Goal: Task Accomplishment & Management: Complete application form

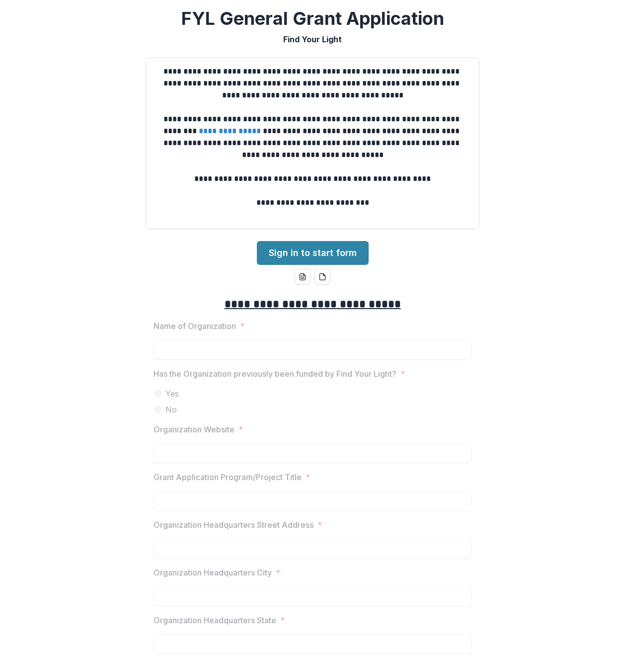
scroll to position [5, 0]
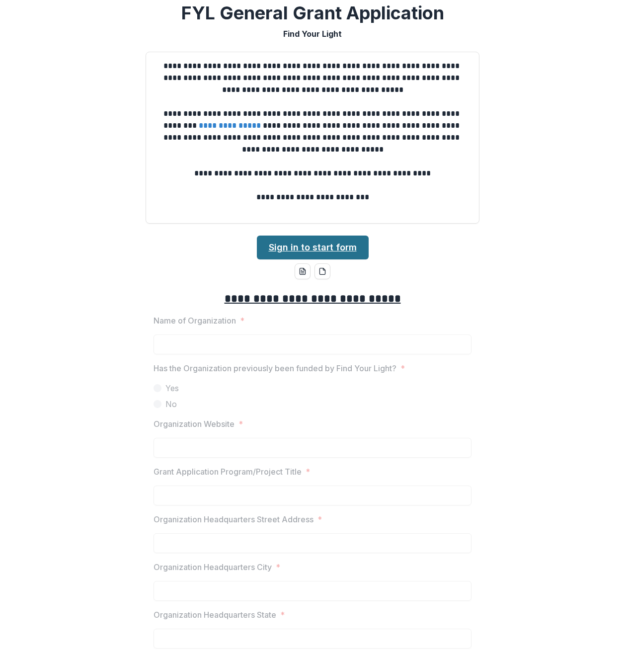
click at [312, 249] on link "Sign in to start form" at bounding box center [313, 247] width 112 height 24
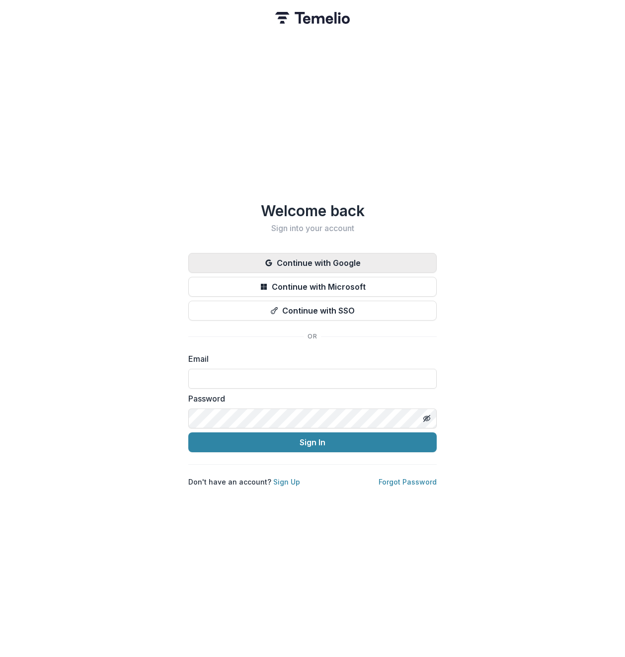
click at [318, 260] on button "Continue with Google" at bounding box center [312, 263] width 248 height 20
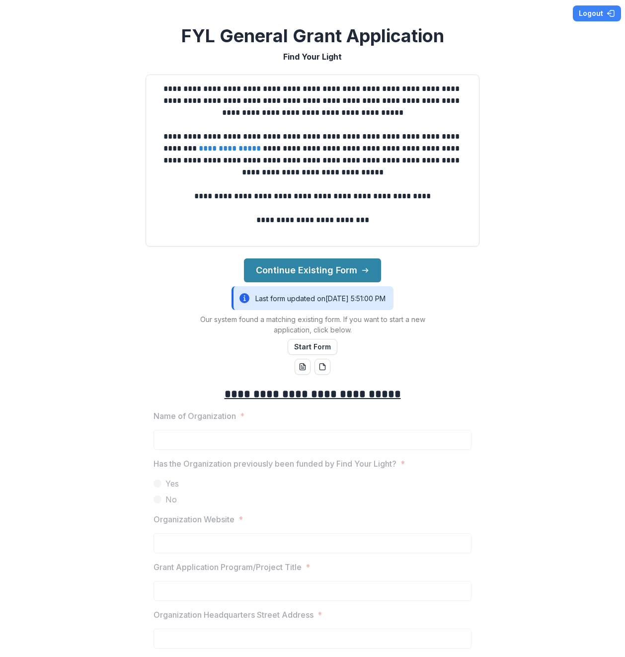
scroll to position [6, 0]
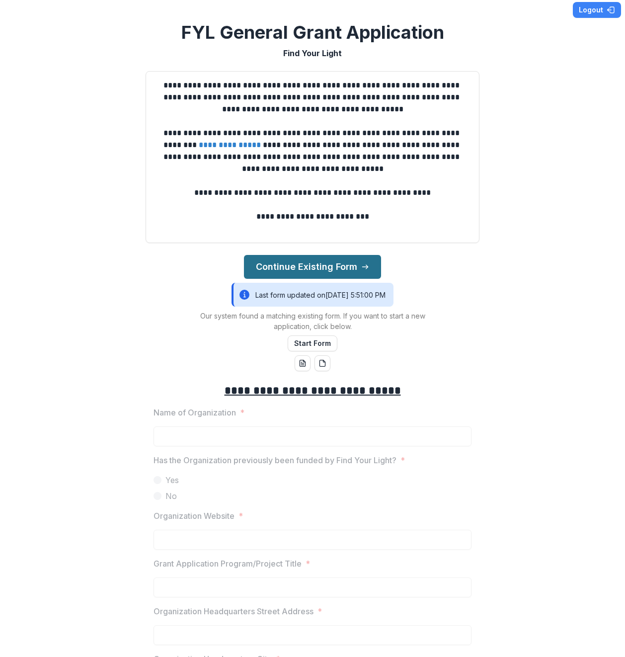
click at [296, 267] on button "Continue Existing Form" at bounding box center [312, 267] width 137 height 24
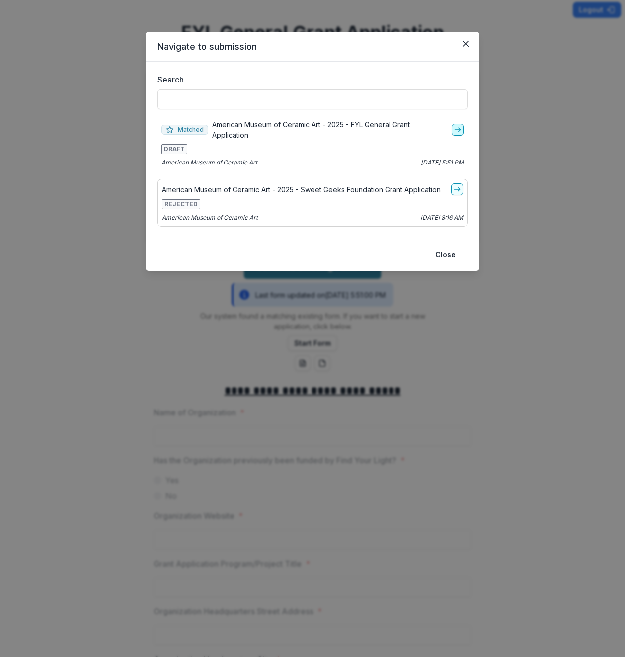
click at [458, 133] on icon "go-to" at bounding box center [457, 130] width 8 height 8
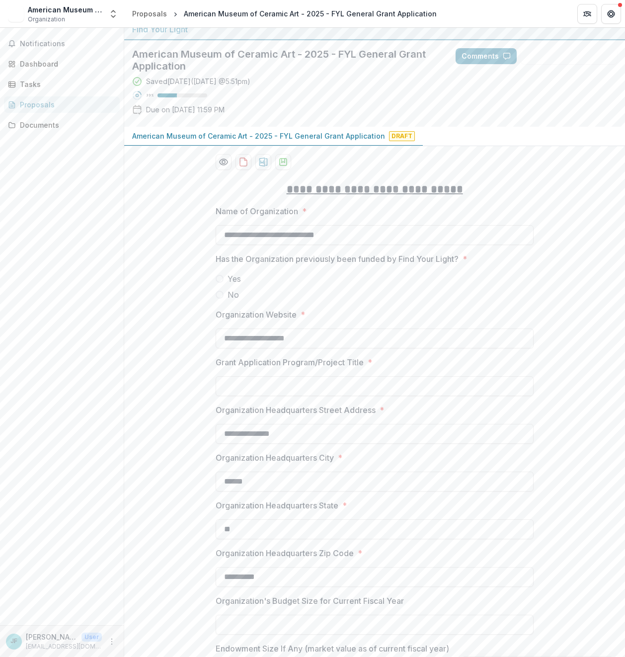
scroll to position [9, 0]
click at [301, 231] on input "**********" at bounding box center [375, 234] width 318 height 20
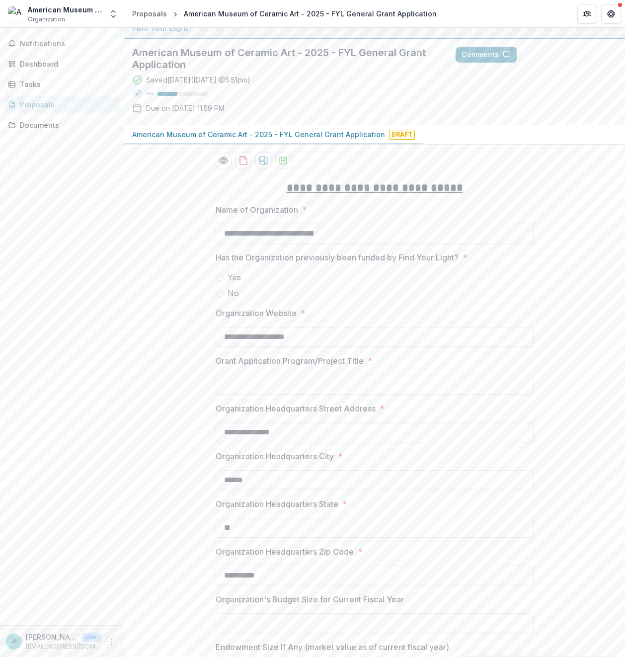
drag, startPoint x: 216, startPoint y: 292, endPoint x: 227, endPoint y: 293, distance: 12.0
click at [216, 292] on span at bounding box center [220, 293] width 8 height 8
drag, startPoint x: 332, startPoint y: 334, endPoint x: 214, endPoint y: 334, distance: 118.7
click at [216, 334] on input "**********" at bounding box center [375, 337] width 318 height 20
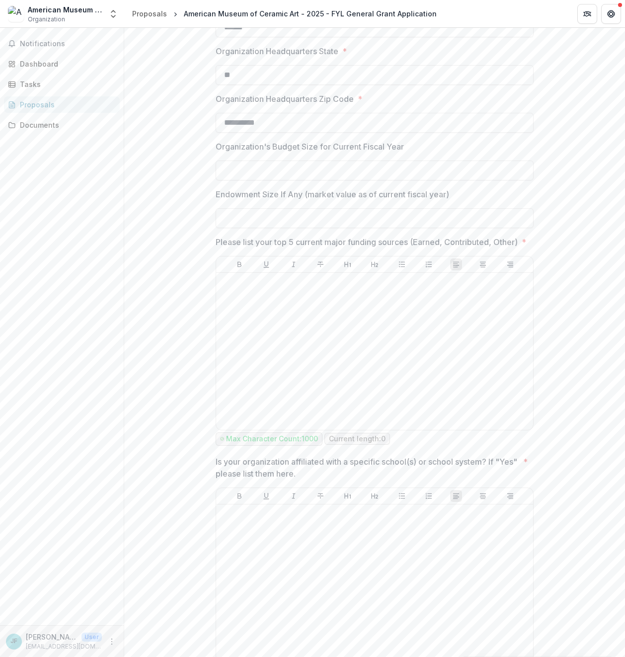
scroll to position [464, 0]
click at [433, 327] on div at bounding box center [374, 349] width 309 height 149
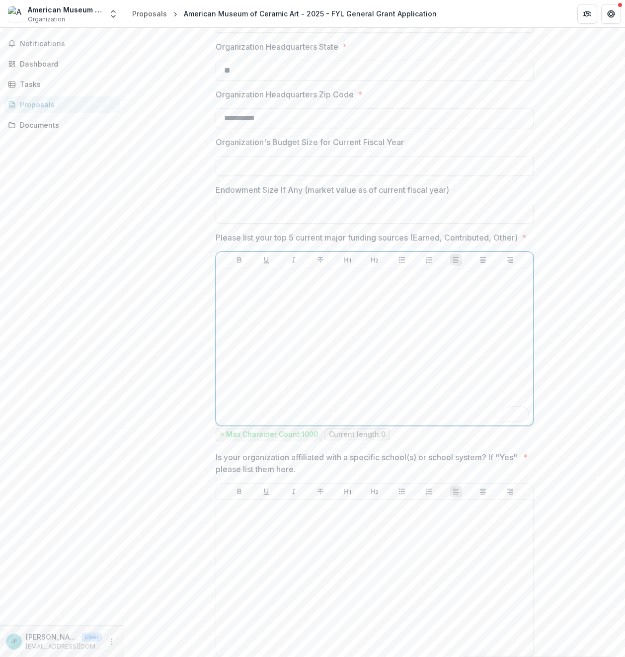
scroll to position [470, 0]
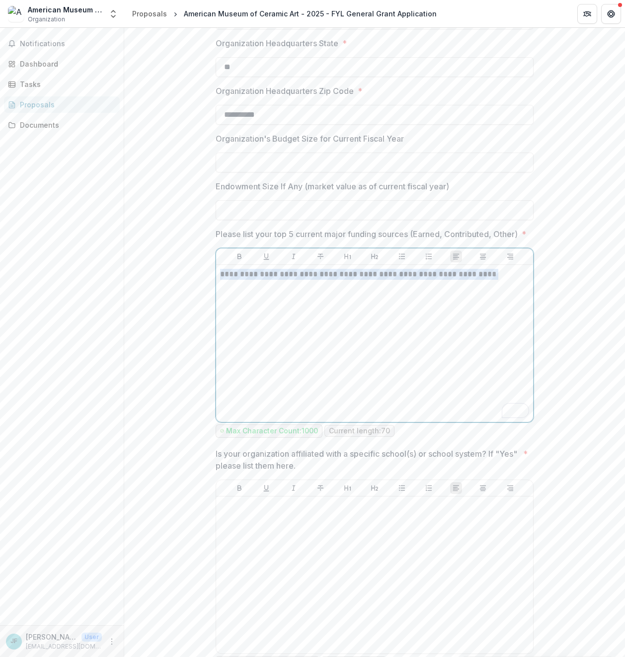
click at [220, 280] on p "**********" at bounding box center [374, 274] width 309 height 11
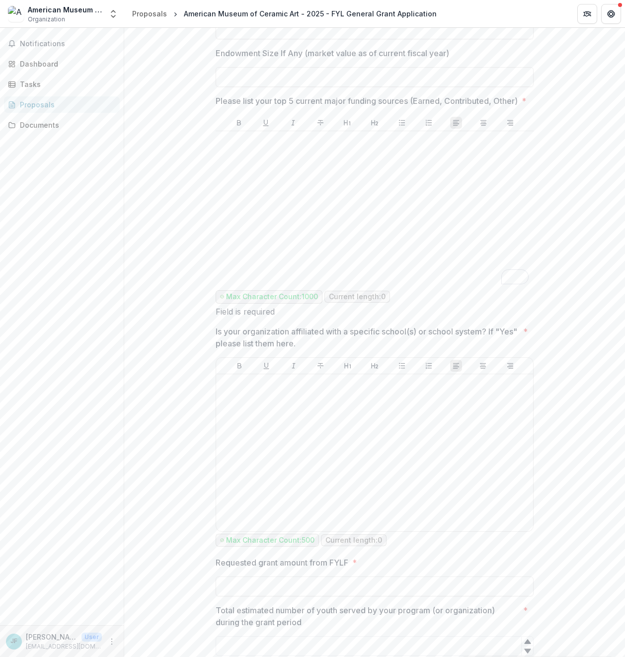
scroll to position [614, 0]
